Goal: Use online tool/utility: Utilize a website feature to perform a specific function

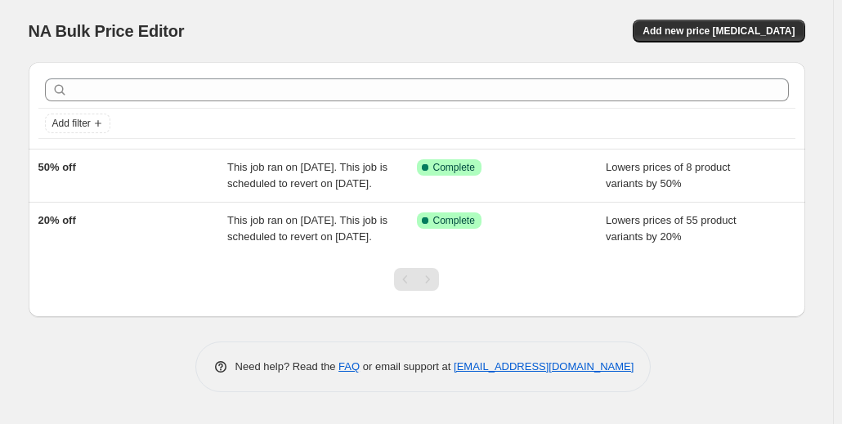
scroll to position [10, 0]
click at [747, 25] on span "Add new price [MEDICAL_DATA]" at bounding box center [718, 31] width 152 height 13
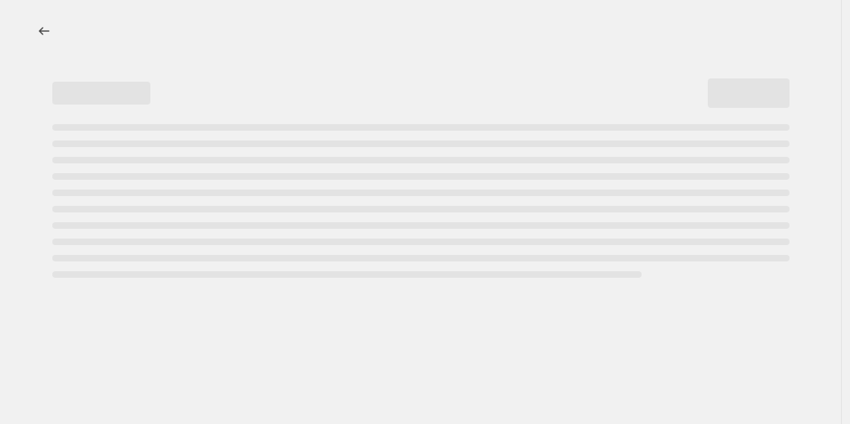
select select "percentage"
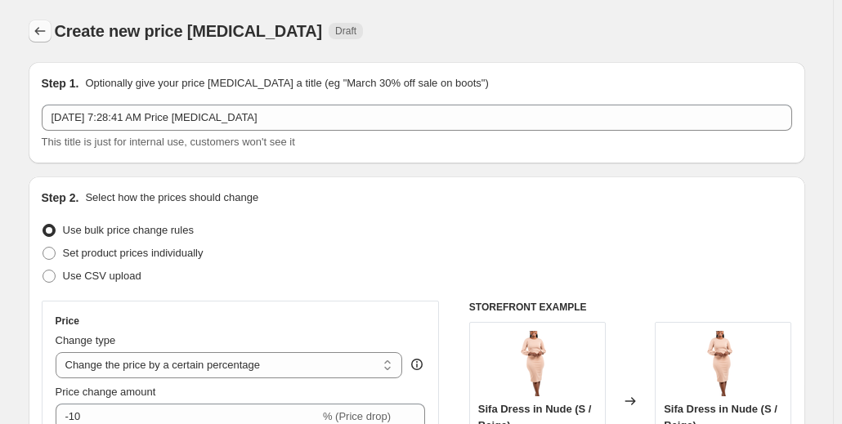
click at [44, 26] on icon "Price change jobs" at bounding box center [40, 31] width 16 height 16
